Goal: Use online tool/utility: Utilize a website feature to perform a specific function

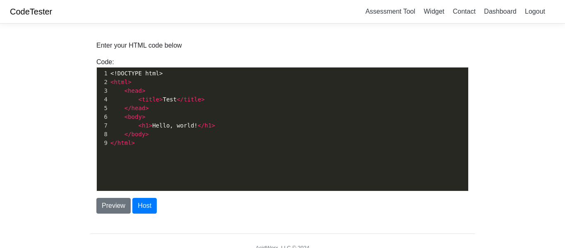
click at [198, 151] on div "xxxxxxxxxx 1 <!DOCTYPE html> 2 < html > 3 < head > 4 < title > Test </ title > …" at bounding box center [289, 135] width 384 height 136
type textarea "<!DOCTYPE html> <html> <head> <title>Test</title> </head> <body> <h1>Hello, wor…"
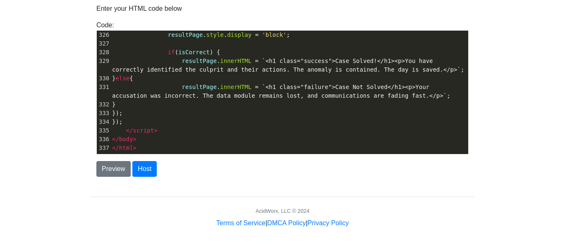
scroll to position [34, 0]
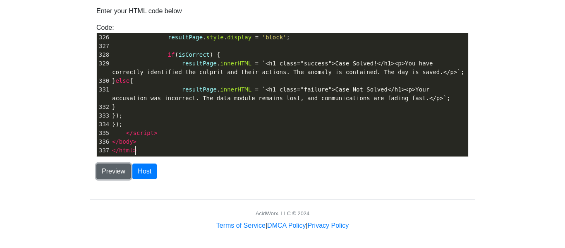
click at [110, 172] on button "Preview" at bounding box center [113, 171] width 34 height 16
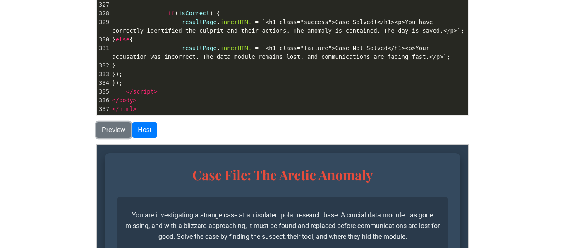
scroll to position [67, 0]
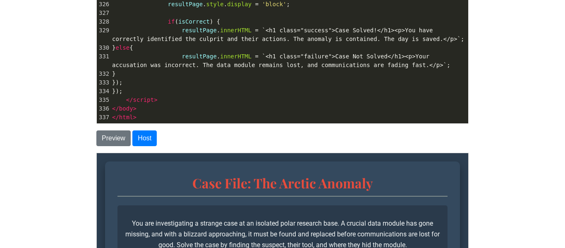
click at [212, 60] on pre "resultPage . innerHTML = `<h1 class="failure">Case Not Solved</h1><p>Your accus…" at bounding box center [289, 60] width 358 height 17
type textarea "<!DOCTYPE html> <html lang="en"> <head> <meta charset="UTF-8"> <meta name="view…"
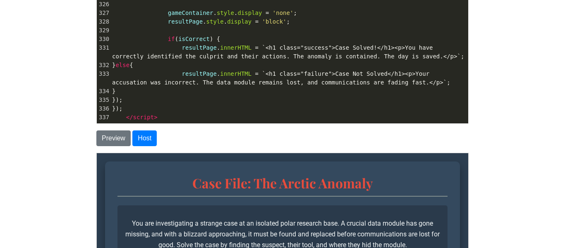
scroll to position [2841, 0]
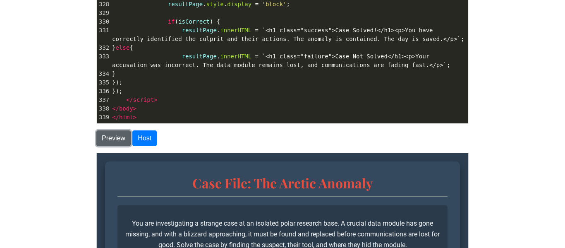
click at [103, 144] on button "Preview" at bounding box center [113, 138] width 34 height 16
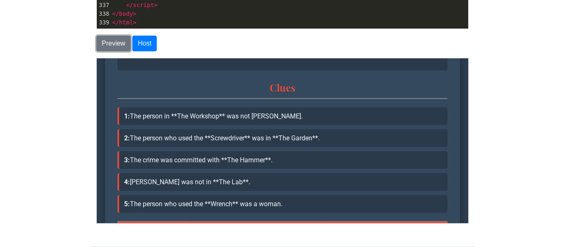
scroll to position [0, 0]
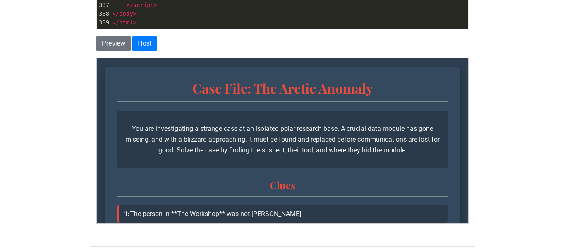
click at [253, 6] on pre "</ script >" at bounding box center [289, 5] width 358 height 9
type textarea "<!DOCTYPE html> <html lang="en"> <head> <meta charset="UTF-8"> <meta name="view…"
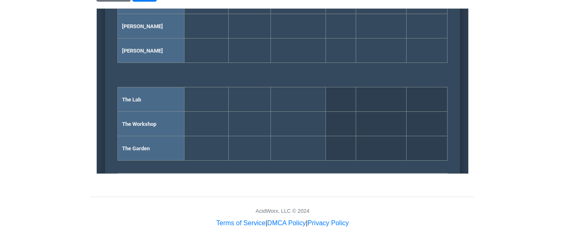
scroll to position [404, 0]
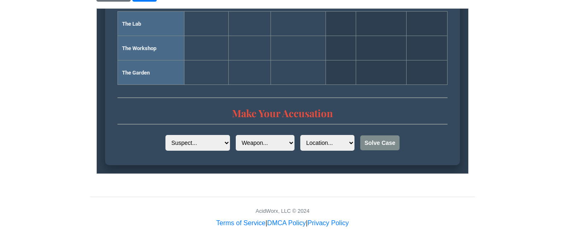
click at [191, 141] on select "Suspect... [PERSON_NAME] [PERSON_NAME] [PERSON_NAME]" at bounding box center [197, 142] width 64 height 16
select select "[PERSON_NAME]"
click at [165, 134] on select "Suspect... [PERSON_NAME] [PERSON_NAME] [PERSON_NAME]" at bounding box center [197, 142] width 64 height 16
click at [242, 148] on select "Weapon... The Hammer The Wrench The Screwdriver" at bounding box center [264, 142] width 59 height 16
select select "The Wrench"
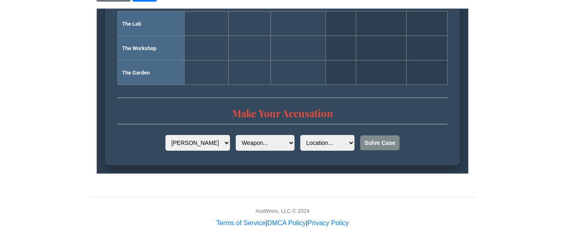
click at [235, 134] on select "Weapon... The Hammer The Wrench The Screwdriver" at bounding box center [264, 142] width 59 height 16
click at [305, 143] on select "Location... The Lab The Workshop The Garden" at bounding box center [327, 142] width 54 height 16
select select "The Lab"
click at [300, 134] on select "Location... The Lab The Workshop The Garden" at bounding box center [327, 142] width 54 height 16
click at [213, 148] on select "Suspect... [PERSON_NAME] [PERSON_NAME] [PERSON_NAME]" at bounding box center [197, 142] width 64 height 16
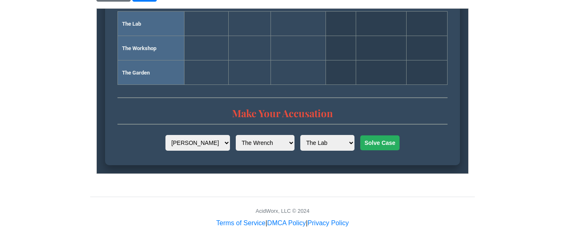
select select "[PERSON_NAME]"
click at [165, 134] on select "Suspect... [PERSON_NAME] [PERSON_NAME] [PERSON_NAME]" at bounding box center [197, 142] width 64 height 16
click at [253, 147] on select "Weapon... The Hammer The Wrench The Screwdriver" at bounding box center [264, 142] width 59 height 16
select select "The Hammer"
click at [235, 134] on select "Weapon... The Hammer The Wrench The Screwdriver" at bounding box center [264, 142] width 59 height 16
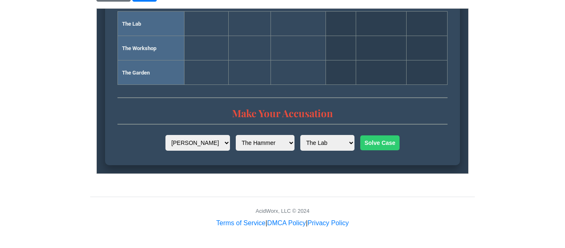
click at [366, 141] on button "Solve Case" at bounding box center [379, 142] width 39 height 15
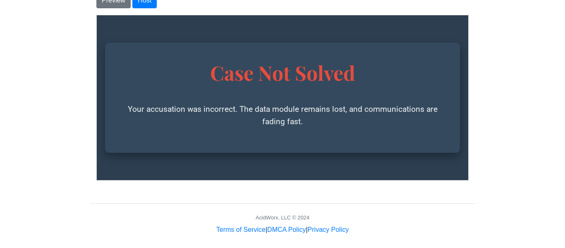
scroll to position [212, 0]
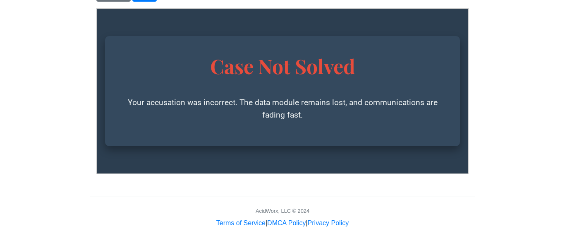
click at [109, 2] on div "Enter your HTML code below Code: <!DOCTYPE html> <html> <head> <title>Test</tit…" at bounding box center [282, 3] width 384 height 348
